Goal: Check status: Check status

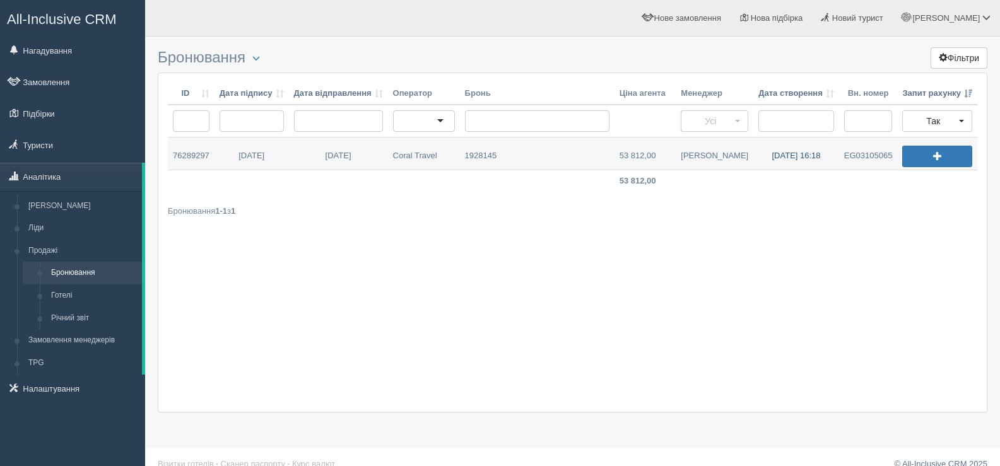
click at [787, 154] on link "[DATE] 16:18" at bounding box center [796, 154] width 86 height 32
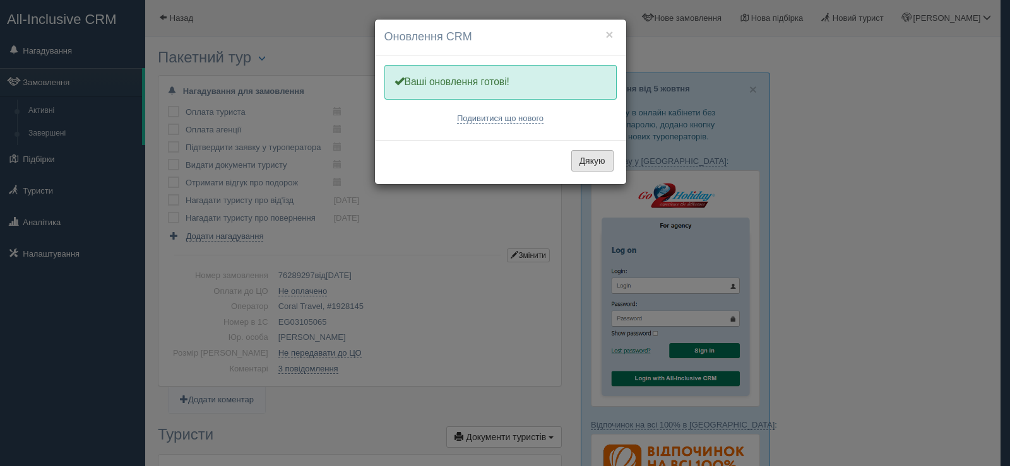
click at [582, 164] on button "Дякую" at bounding box center [592, 160] width 42 height 21
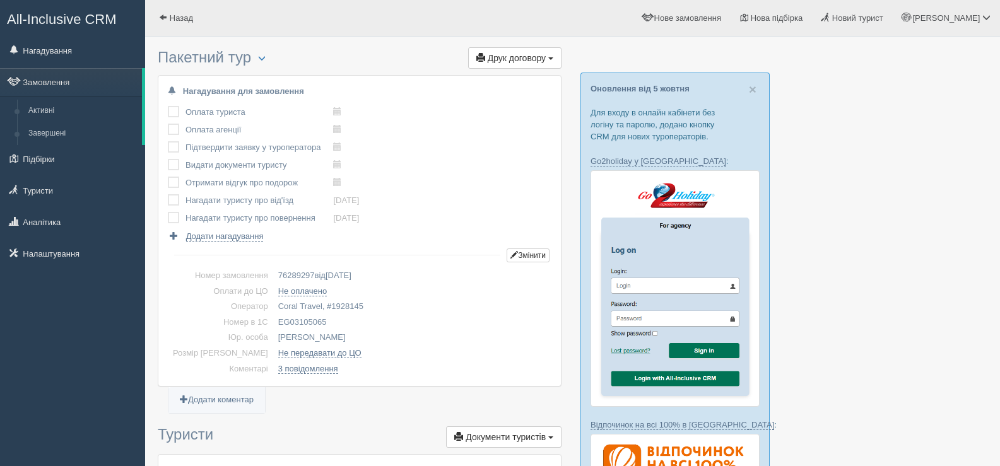
drag, startPoint x: 307, startPoint y: 319, endPoint x: 252, endPoint y: 321, distance: 54.9
click at [273, 321] on td "EG03105065" at bounding box center [412, 323] width 278 height 16
copy td "EG03105065"
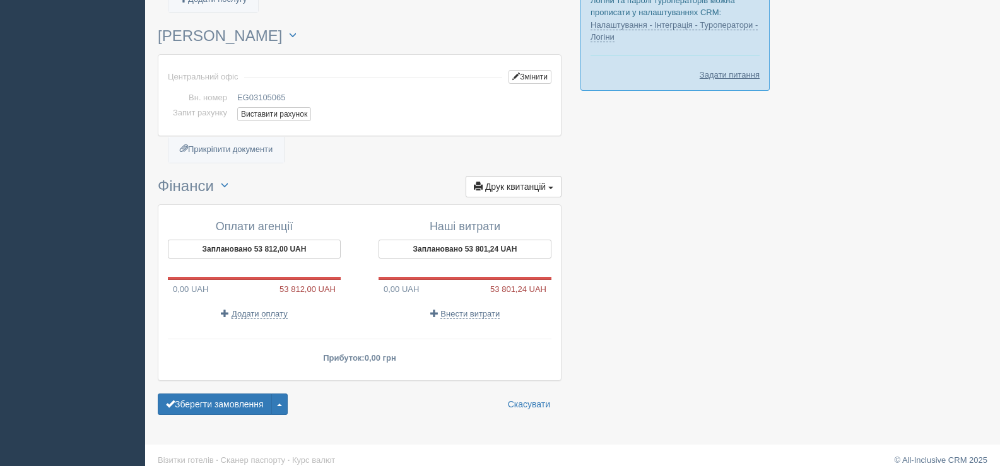
scroll to position [981, 0]
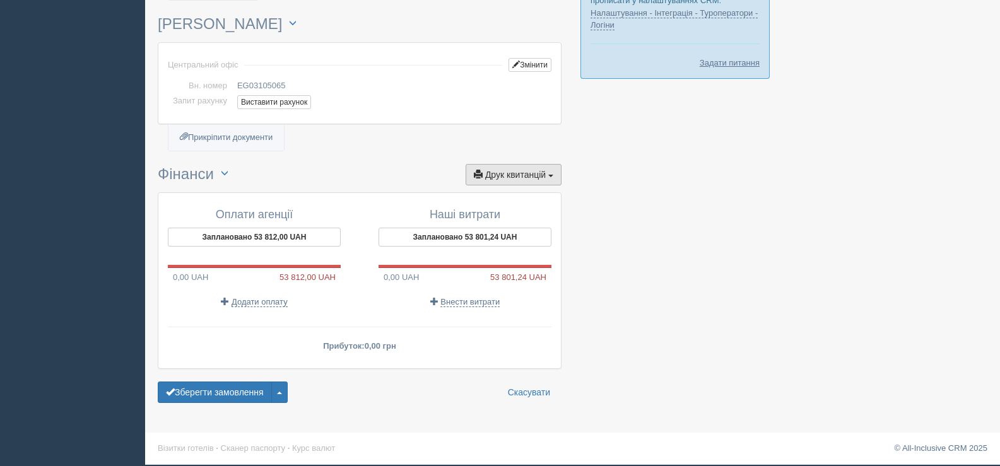
click at [547, 174] on button "Друк квитанцій Друк" at bounding box center [514, 174] width 96 height 21
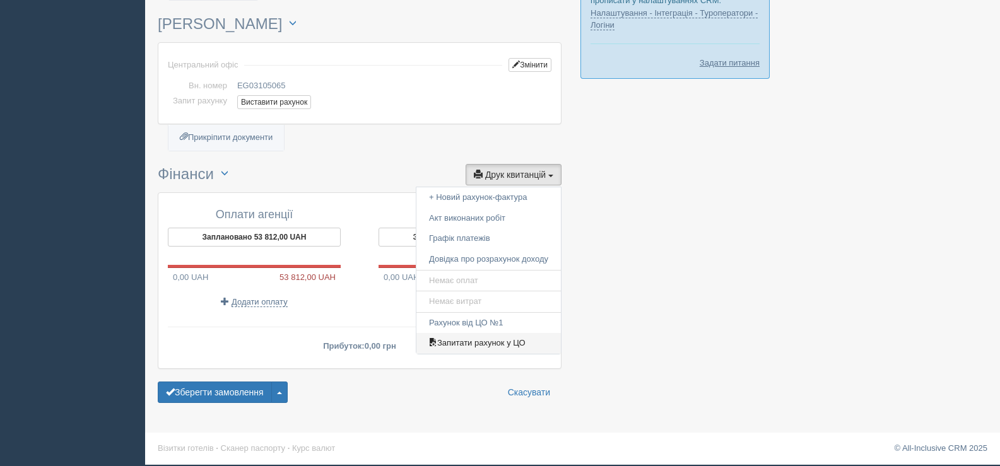
click at [476, 341] on link "Запитати рахунок у ЦО" at bounding box center [488, 343] width 145 height 21
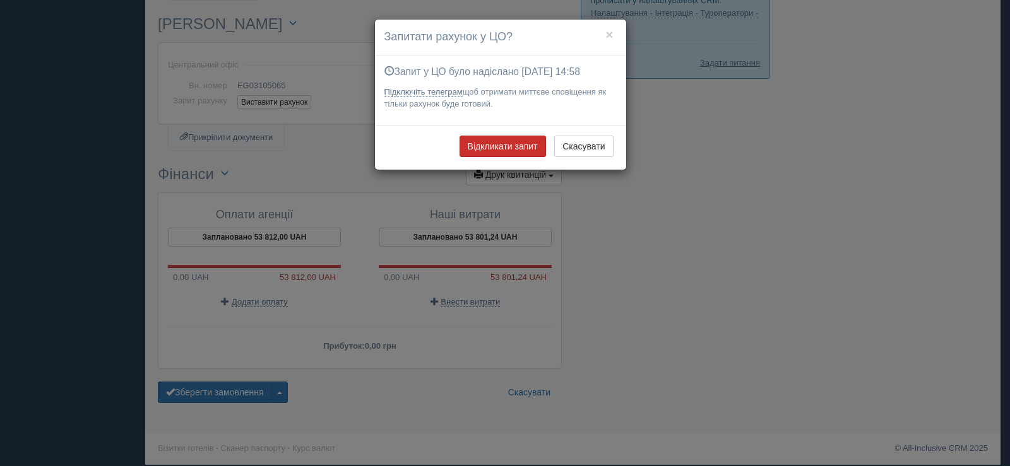
click at [497, 142] on button "Відкликати запит" at bounding box center [502, 146] width 86 height 21
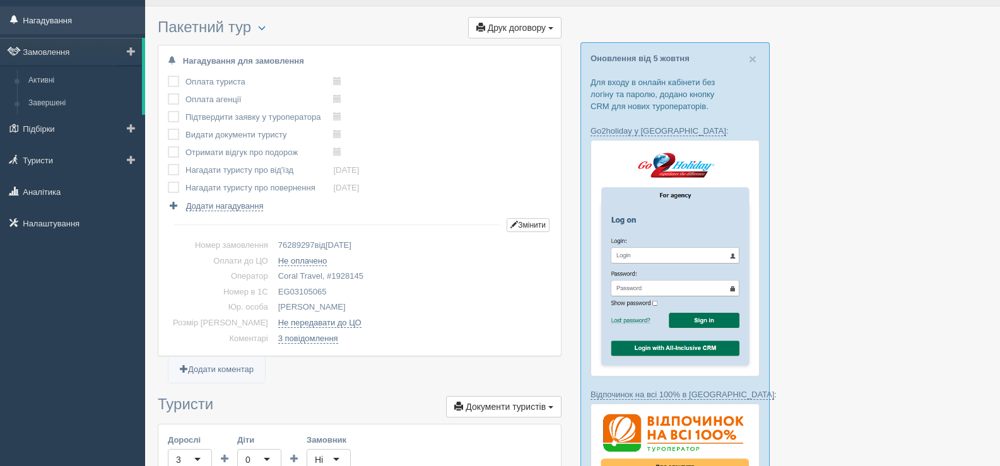
scroll to position [0, 0]
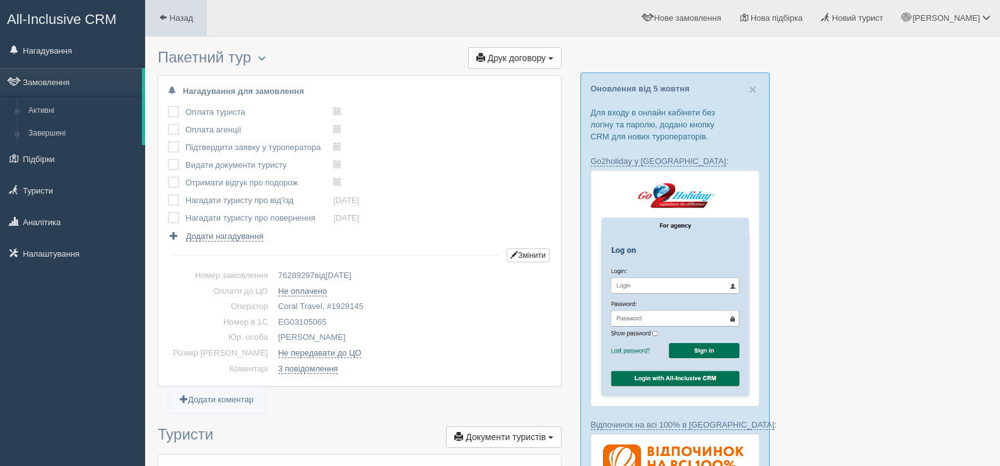
click at [165, 18] on span at bounding box center [163, 17] width 8 height 8
